Goal: Information Seeking & Learning: Check status

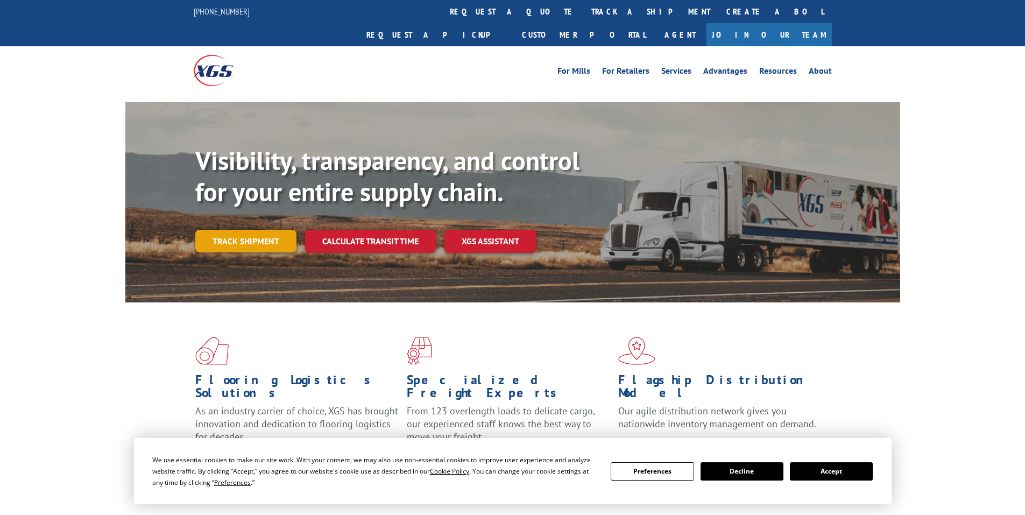
click at [240, 230] on link "Track shipment" at bounding box center [245, 241] width 101 height 23
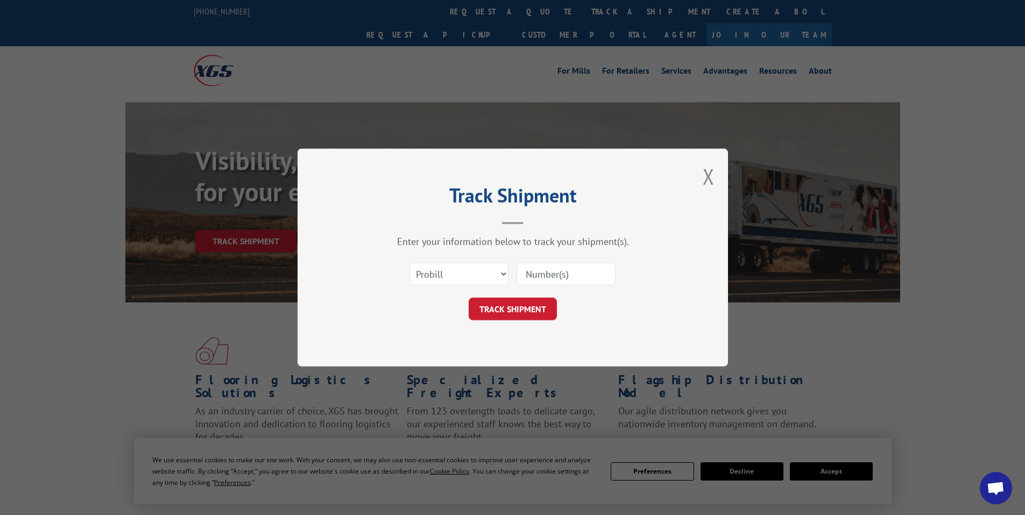
click at [548, 276] on input at bounding box center [565, 273] width 99 height 23
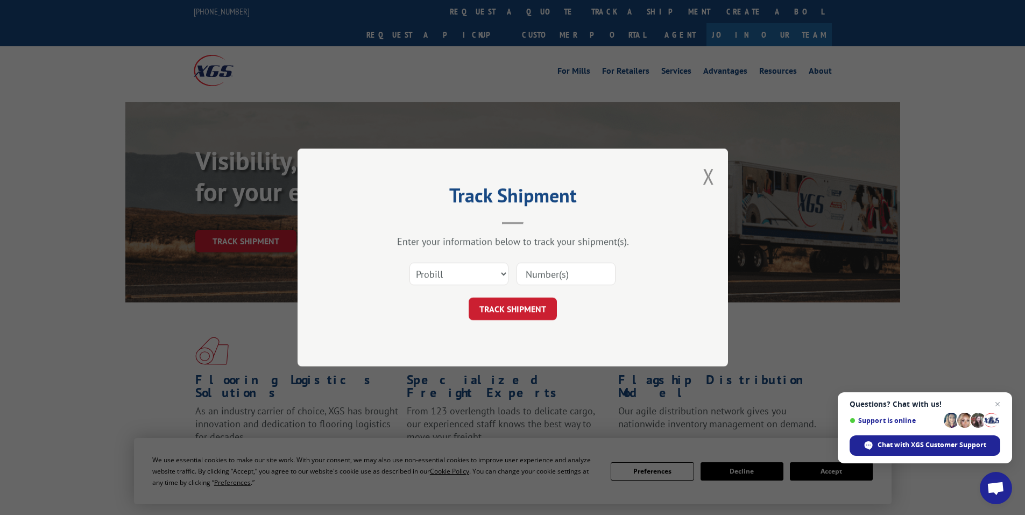
paste input "17476680"
type input "17476680"
click at [522, 310] on button "TRACK SHIPMENT" at bounding box center [512, 308] width 88 height 23
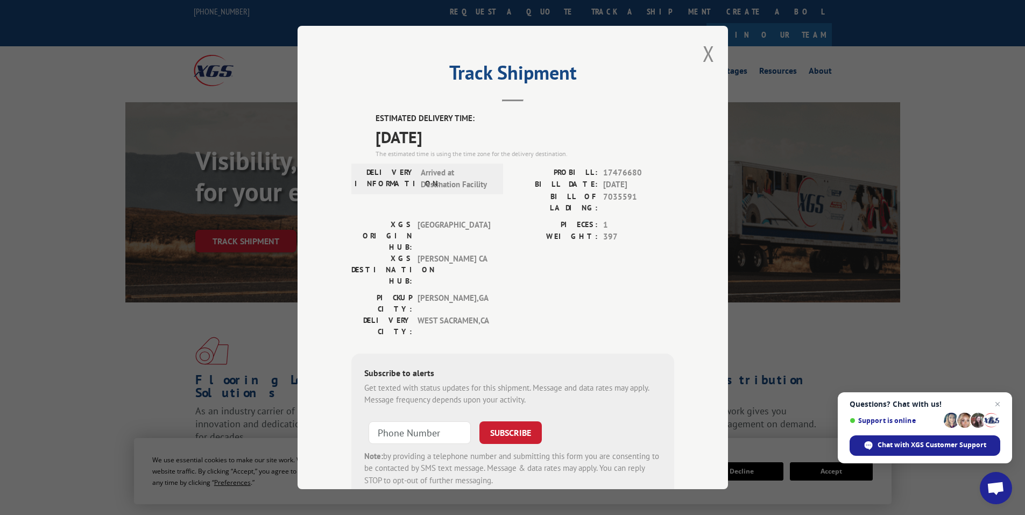
drag, startPoint x: 372, startPoint y: 111, endPoint x: 474, endPoint y: 134, distance: 104.7
click at [474, 134] on div "Track Shipment ESTIMATED DELIVERY TIME: 10/01/2025 The estimated time is using …" at bounding box center [512, 257] width 430 height 463
copy div "ESTIMATED DELIVERY TIME: 10/01/2025"
click at [702, 48] on button "Close modal" at bounding box center [708, 53] width 12 height 29
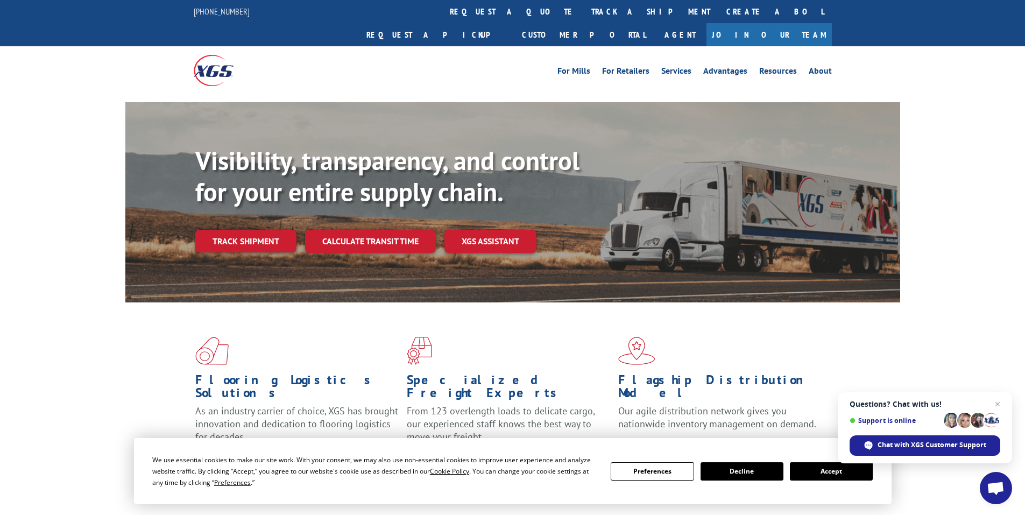
click at [968, 418] on span "Open chat" at bounding box center [964, 420] width 15 height 15
